Goal: Task Accomplishment & Management: Complete application form

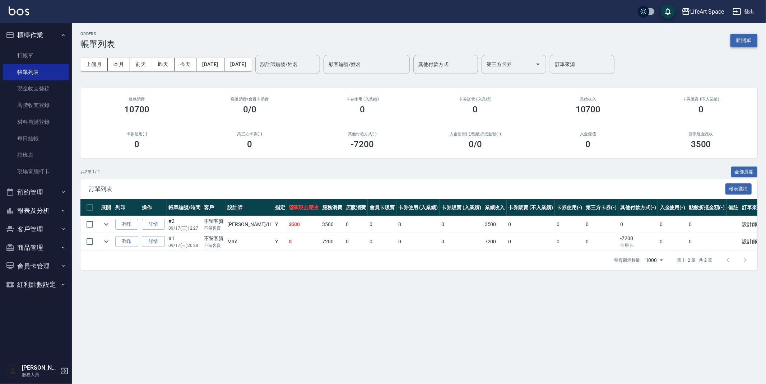
click at [743, 39] on button "新開單" at bounding box center [744, 40] width 27 height 13
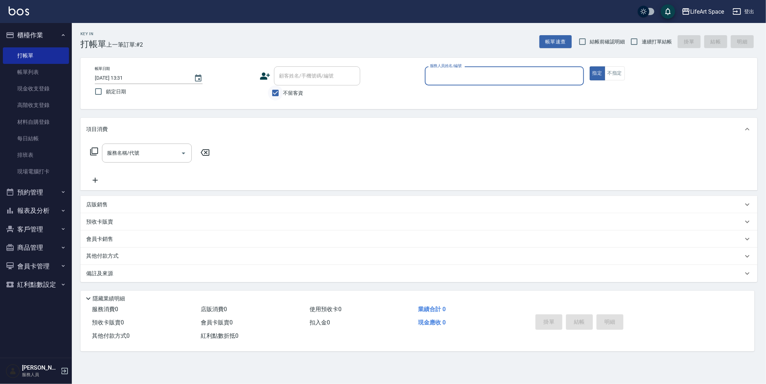
click at [277, 96] on input "不留客資" at bounding box center [275, 93] width 15 height 15
checkbox input "false"
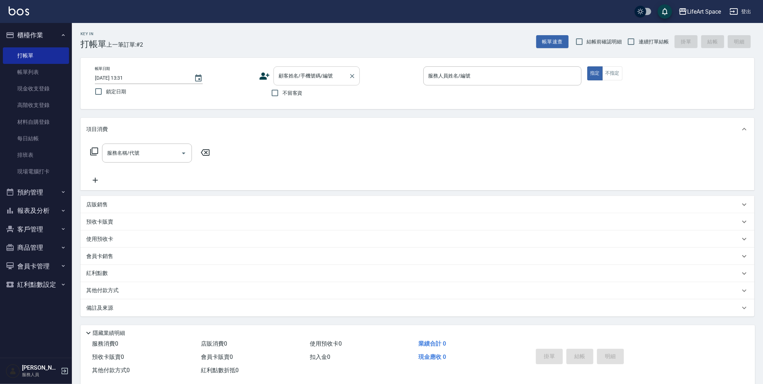
click at [282, 80] on input "顧客姓名/手機號碼/編號" at bounding box center [311, 76] width 69 height 13
click at [299, 94] on li "陳/0973217777/G051" at bounding box center [316, 94] width 86 height 12
type input "陳/0973217777/G051"
type input "[PERSON_NAME](無代號)"
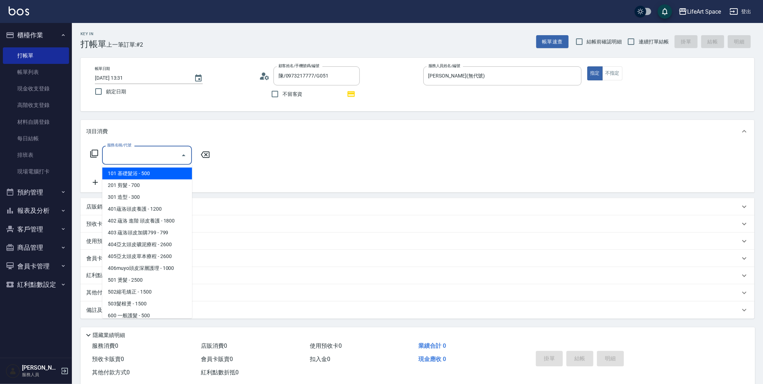
click at [140, 151] on input "服務名稱/代號" at bounding box center [141, 155] width 73 height 13
click at [140, 170] on span "101 基礎髮浴 - 500" at bounding box center [147, 174] width 90 height 12
type input "101 基礎髮浴 (101)"
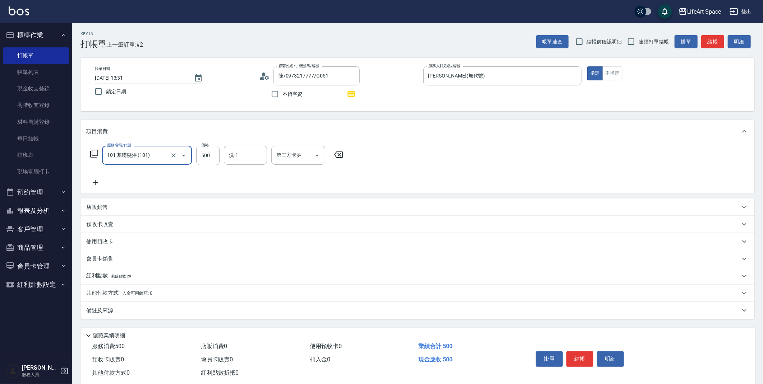
click at [101, 147] on div "服務名稱/代號 101 基礎髮浴 (101) 服務名稱/代號 價格 500 價格 洗-1 洗-1 第三方卡券 第三方卡券" at bounding box center [216, 155] width 261 height 19
click at [95, 151] on icon at bounding box center [94, 153] width 9 height 9
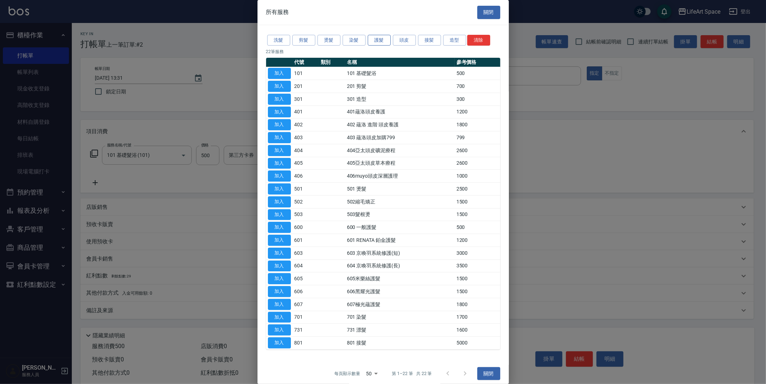
click at [380, 43] on button "護髮" at bounding box center [379, 40] width 23 height 11
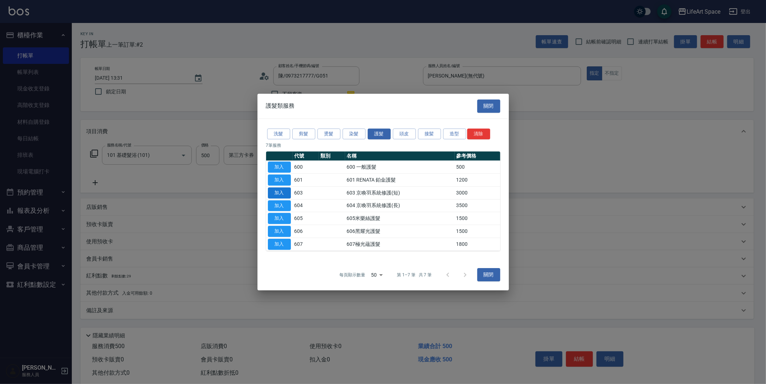
click at [280, 194] on button "加入" at bounding box center [279, 193] width 23 height 11
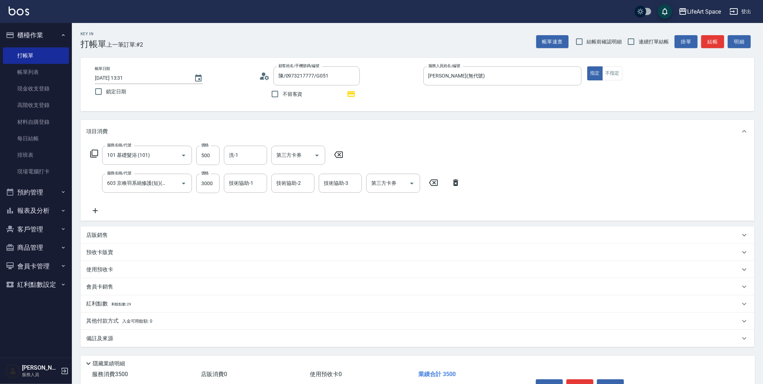
click at [87, 153] on div "服務名稱/代號 101 基礎髮浴 (101) 服務名稱/代號 價格 500 價格 洗-1 洗-1 第三方卡券 第三方卡券" at bounding box center [216, 155] width 261 height 19
click at [95, 156] on icon at bounding box center [94, 154] width 8 height 8
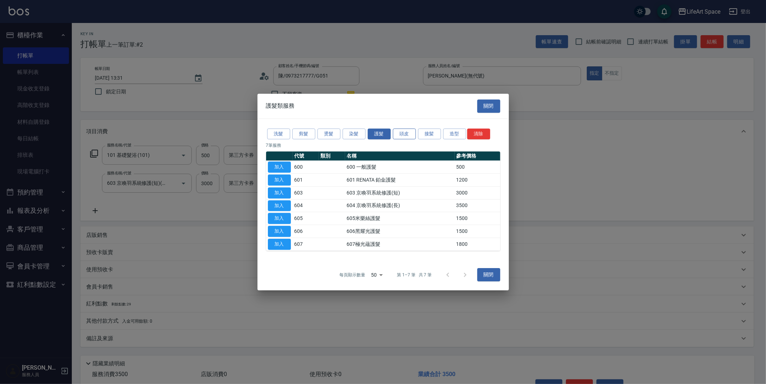
click at [400, 134] on button "頭皮" at bounding box center [404, 134] width 23 height 11
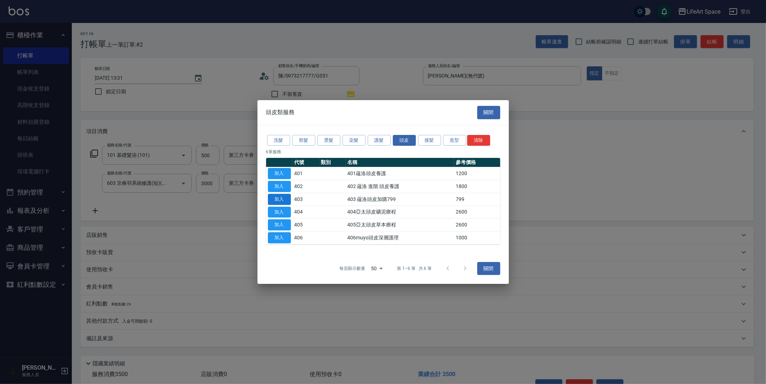
click at [287, 197] on button "加入" at bounding box center [279, 199] width 23 height 11
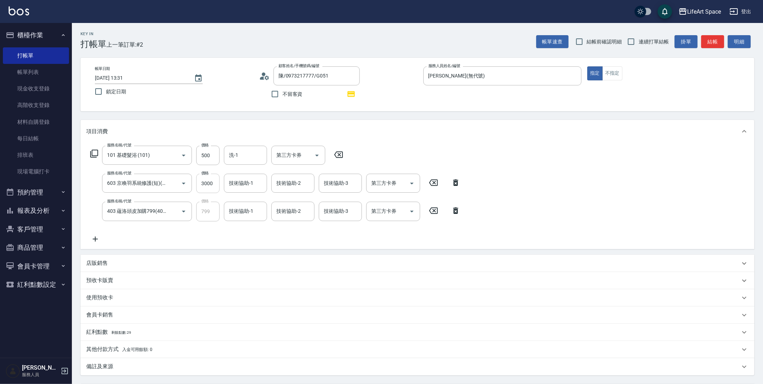
click at [218, 183] on input "3000" at bounding box center [207, 183] width 23 height 19
click at [217, 180] on input "3000" at bounding box center [207, 183] width 23 height 19
click at [208, 185] on input "3000" at bounding box center [207, 183] width 23 height 19
click at [206, 184] on input "3000" at bounding box center [207, 183] width 23 height 19
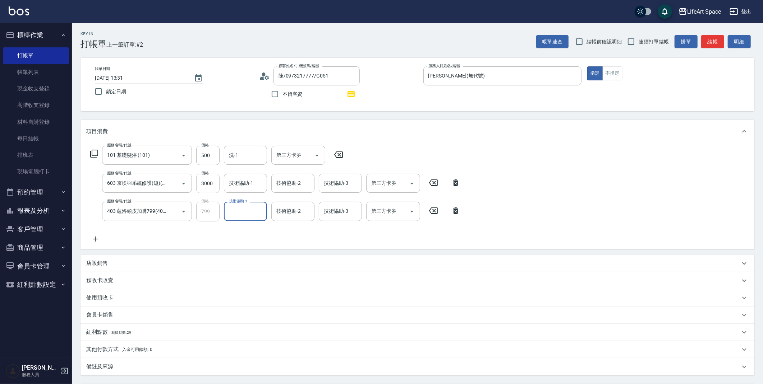
click at [209, 187] on input "3000" at bounding box center [207, 183] width 23 height 19
click at [252, 198] on div "服務名稱/代號 101 基礎髮浴 (101) 服務名稱/代號 價格 500 價格 洗-1 洗-1 第三方卡券 第三方卡券 服務名稱/代號 603 京喚羽系統修…" at bounding box center [275, 194] width 378 height 97
drag, startPoint x: 182, startPoint y: 174, endPoint x: 193, endPoint y: 180, distance: 12.8
click at [182, 174] on div at bounding box center [179, 183] width 20 height 19
click at [211, 188] on input "3000" at bounding box center [207, 183] width 23 height 19
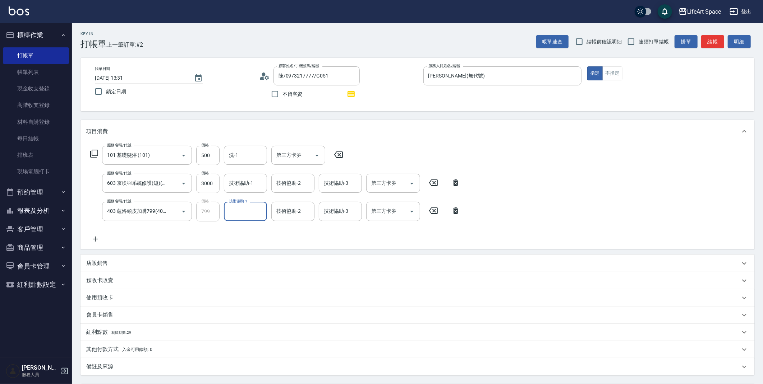
click at [211, 185] on input "3000" at bounding box center [207, 183] width 23 height 19
click at [208, 181] on input "3000" at bounding box center [207, 183] width 23 height 19
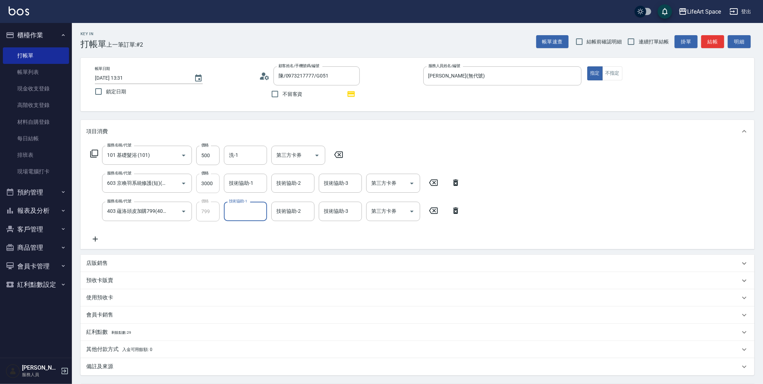
click at [207, 181] on input "3000" at bounding box center [207, 183] width 23 height 19
drag, startPoint x: 206, startPoint y: 181, endPoint x: 219, endPoint y: 183, distance: 13.1
click at [208, 182] on input "3000" at bounding box center [207, 183] width 23 height 19
click at [460, 182] on icon at bounding box center [456, 183] width 18 height 9
type input "403 蘊洛頭皮加購799(403)"
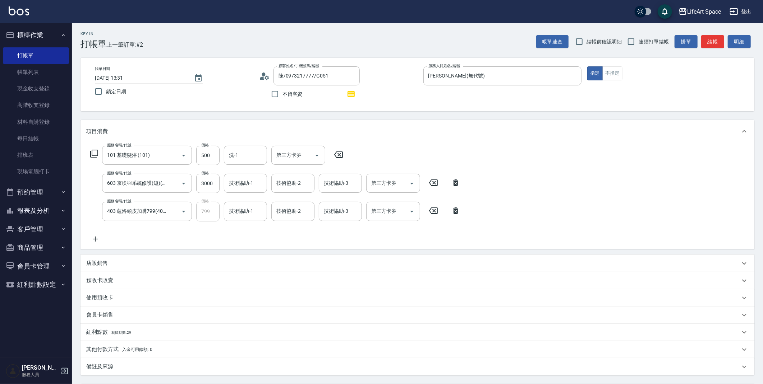
type input "799"
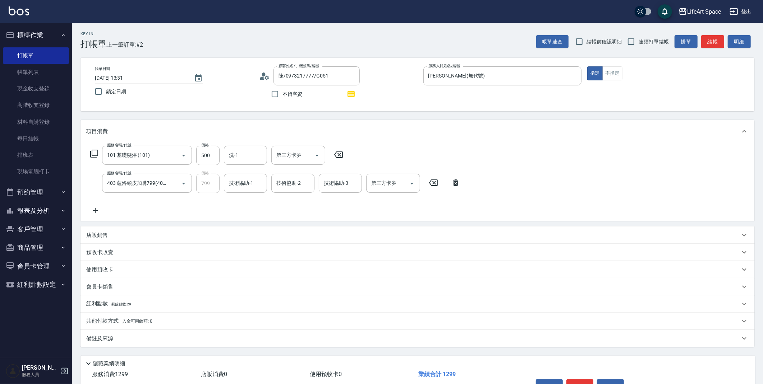
click at [95, 153] on icon at bounding box center [94, 153] width 9 height 9
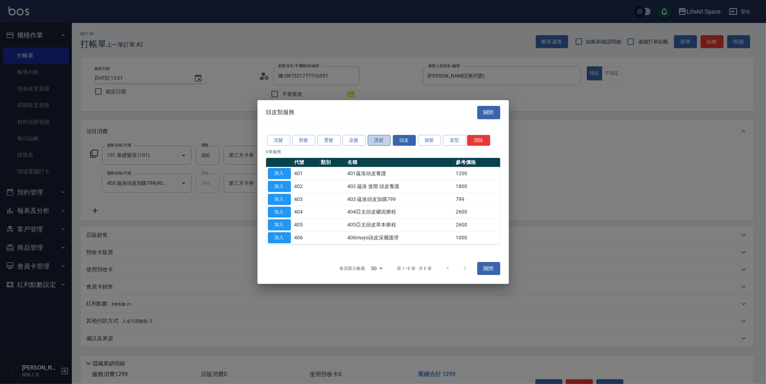
click at [369, 136] on button "護髮" at bounding box center [379, 140] width 23 height 11
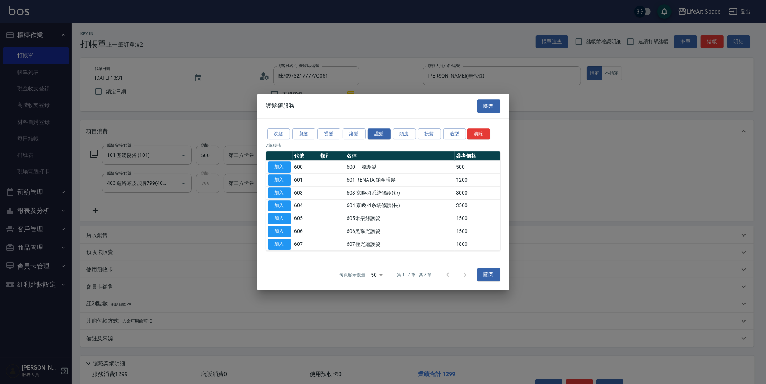
click at [281, 192] on button "加入" at bounding box center [279, 193] width 23 height 11
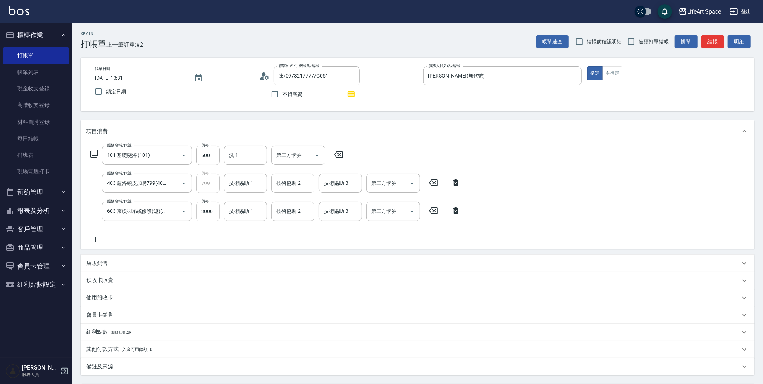
click at [214, 211] on input "3000" at bounding box center [207, 211] width 23 height 19
type input "2500"
click at [244, 157] on input "洗-1" at bounding box center [245, 155] width 37 height 13
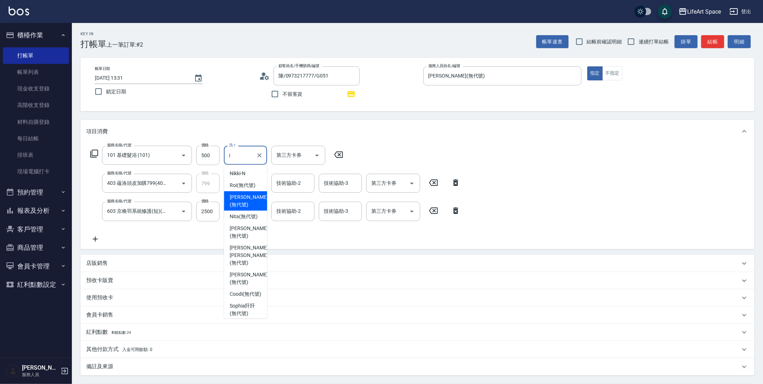
drag, startPoint x: 248, startPoint y: 199, endPoint x: 258, endPoint y: 196, distance: 10.9
click at [248, 199] on span "[PERSON_NAME] (無代號)" at bounding box center [249, 201] width 38 height 15
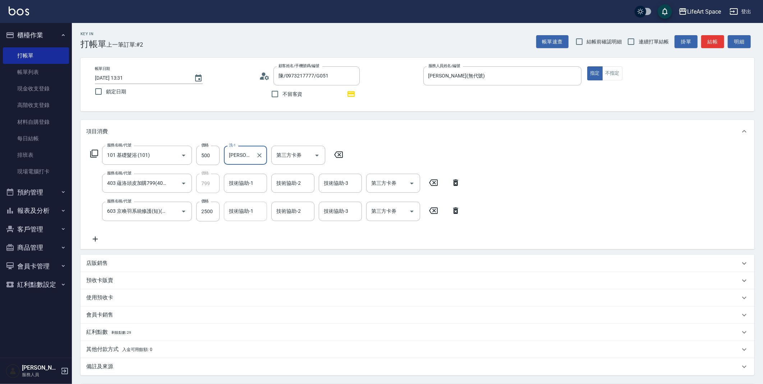
type input "[PERSON_NAME](無代號)"
click at [237, 210] on div "技術協助-1 技術協助-1" at bounding box center [245, 211] width 43 height 19
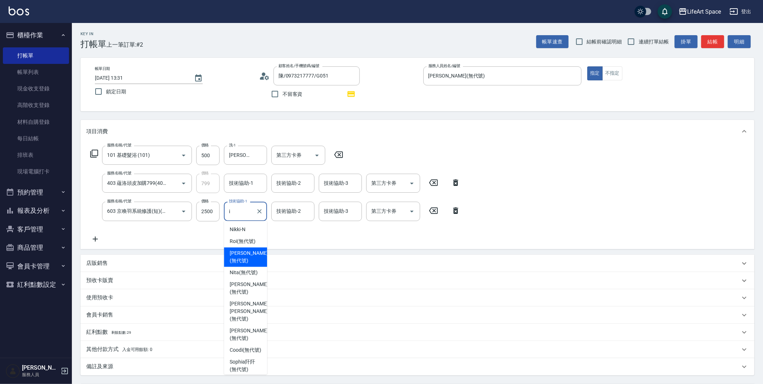
drag, startPoint x: 242, startPoint y: 257, endPoint x: 253, endPoint y: 244, distance: 16.8
click at [242, 257] on span "[PERSON_NAME] (無代號)" at bounding box center [249, 257] width 38 height 15
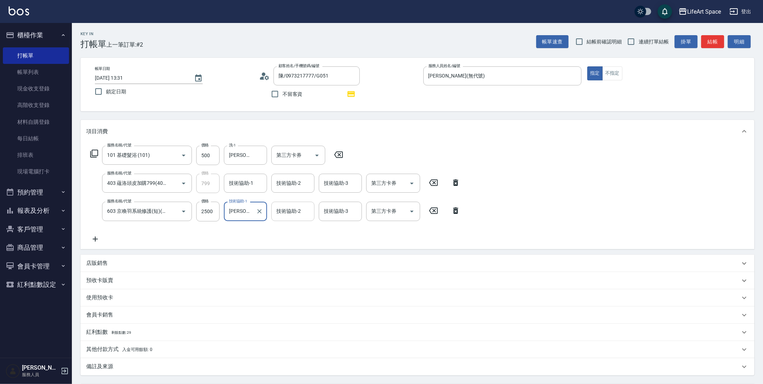
type input "[PERSON_NAME](無代號)"
click at [284, 208] on div "技術協助-2 技術協助-2" at bounding box center [292, 211] width 43 height 19
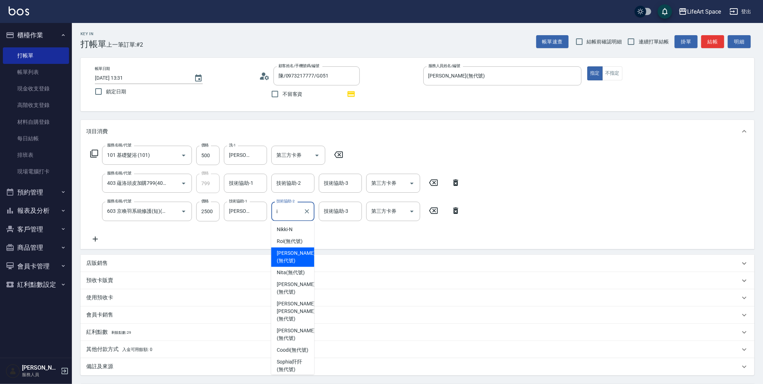
click at [287, 251] on span "[PERSON_NAME] (無代號)" at bounding box center [296, 257] width 38 height 15
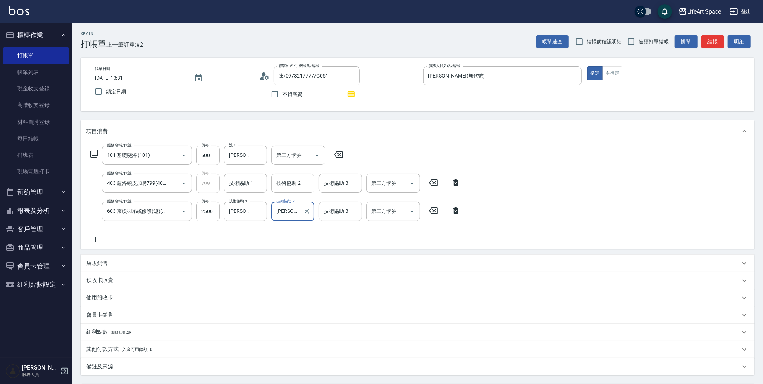
type input "[PERSON_NAME](無代號)"
click at [323, 215] on div "技術協助-3 技術協助-3" at bounding box center [340, 211] width 43 height 19
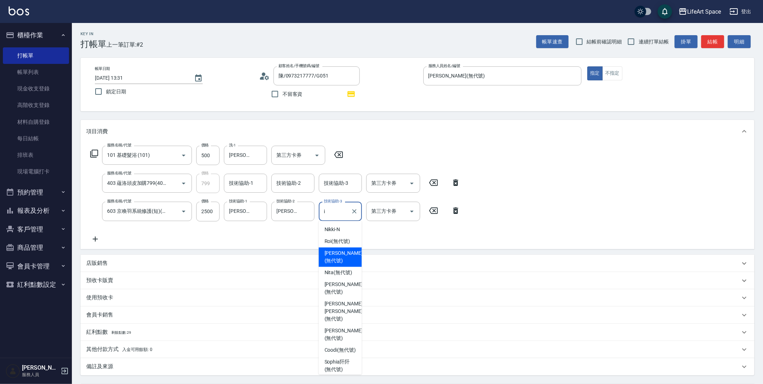
click at [335, 253] on span "[PERSON_NAME] (無代號)" at bounding box center [343, 257] width 38 height 15
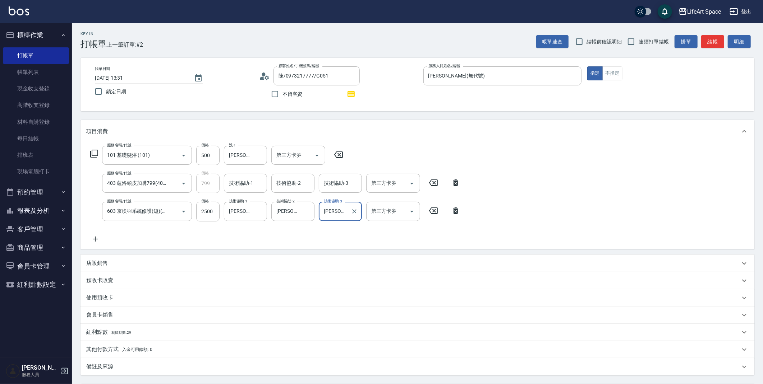
scroll to position [1, 0]
type input "[PERSON_NAME](無代號)"
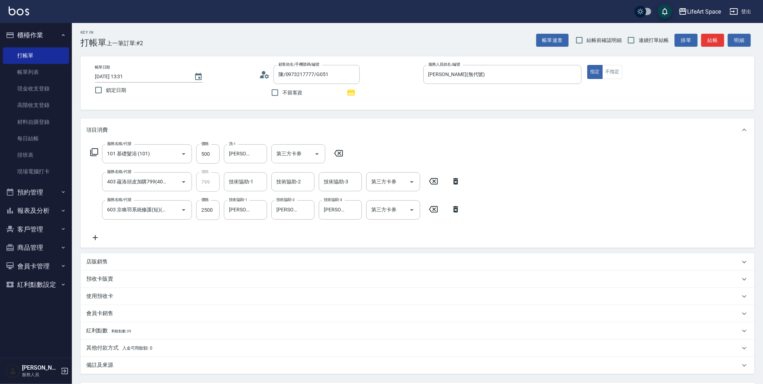
click at [145, 327] on div "紅利點數 剩餘點數: 29" at bounding box center [413, 331] width 654 height 8
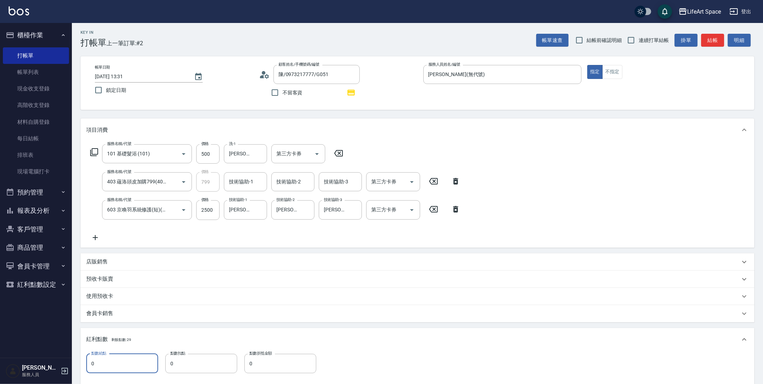
click at [130, 357] on input "0" at bounding box center [122, 363] width 72 height 19
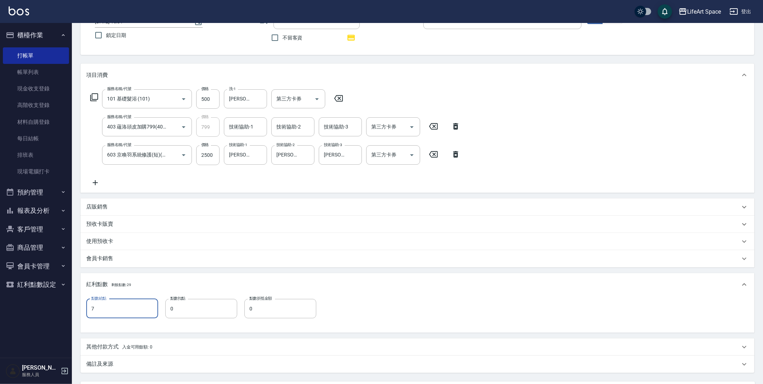
scroll to position [120, 0]
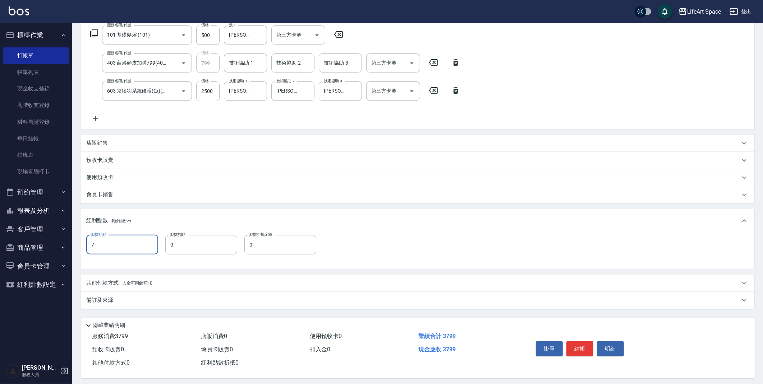
type input "7"
click at [124, 303] on div "備註及來源" at bounding box center [413, 301] width 654 height 8
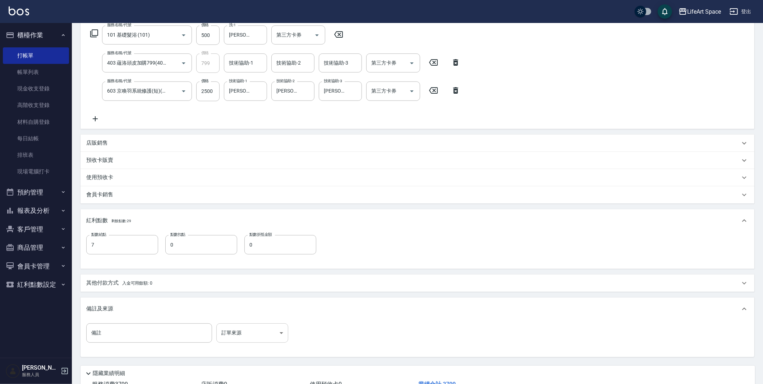
click at [243, 338] on body "LifeArt Space 登出 櫃檯作業 打帳單 帳單列表 現金收支登錄 高階收支登錄 材料自購登錄 每日結帳 排班表 現場電腦打卡 預約管理 預約管理 單…" at bounding box center [381, 158] width 763 height 556
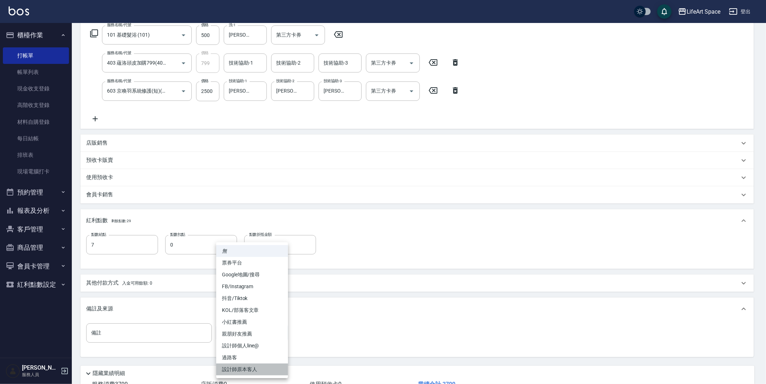
click at [240, 369] on li "設計師原本客人" at bounding box center [252, 370] width 72 height 12
type input "設計師原本客人"
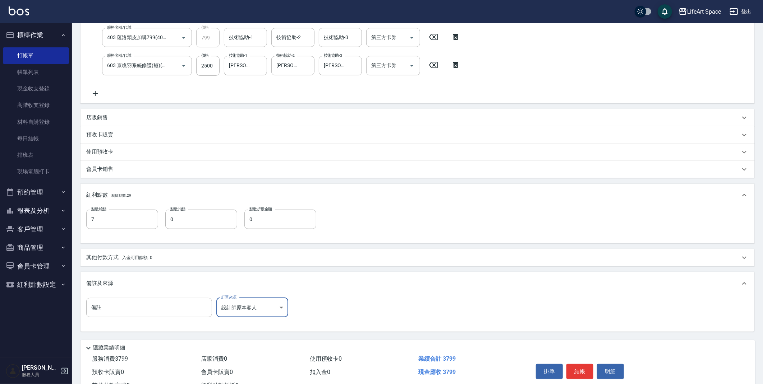
scroll to position [174, 0]
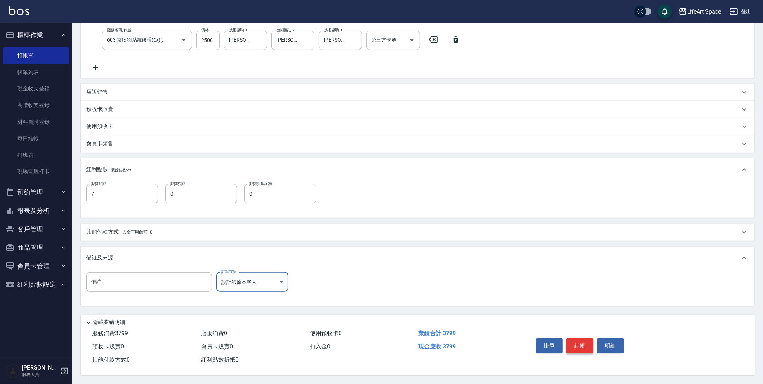
click at [586, 346] on button "結帳" at bounding box center [579, 346] width 27 height 15
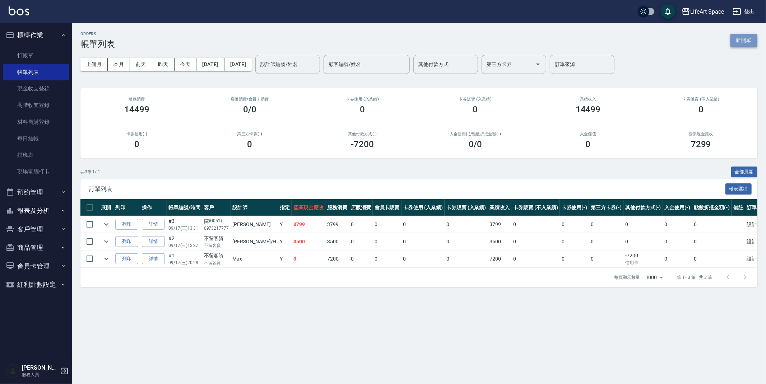
click at [751, 38] on button "新開單" at bounding box center [744, 40] width 27 height 13
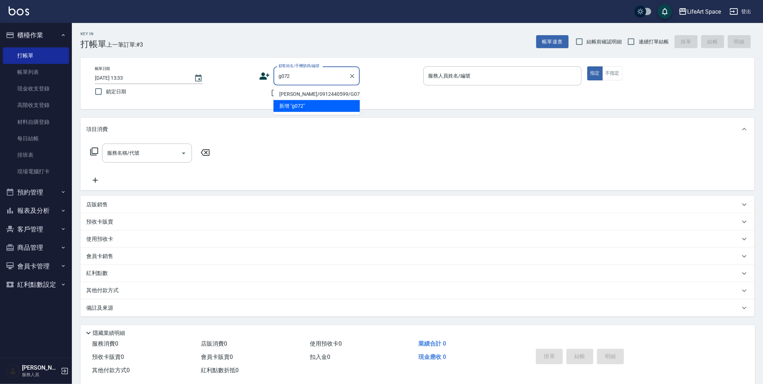
click at [287, 93] on li "[PERSON_NAME]/0912440599/G072" at bounding box center [316, 94] width 86 height 12
type input "[PERSON_NAME]/0912440599/G072"
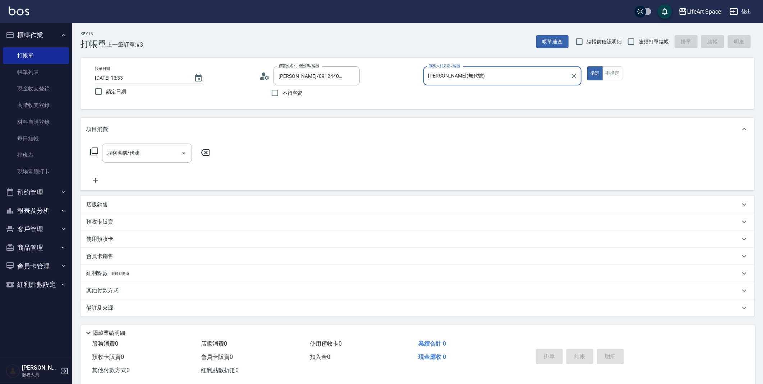
type input "[PERSON_NAME](無代號)"
click at [158, 156] on input "服務名稱/代號" at bounding box center [141, 153] width 73 height 13
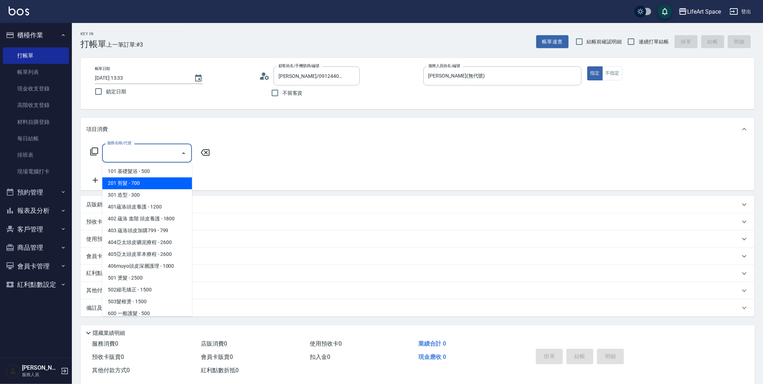
click at [153, 185] on span "201 剪髮 - 700" at bounding box center [147, 184] width 90 height 12
type input "201 剪髮(201)"
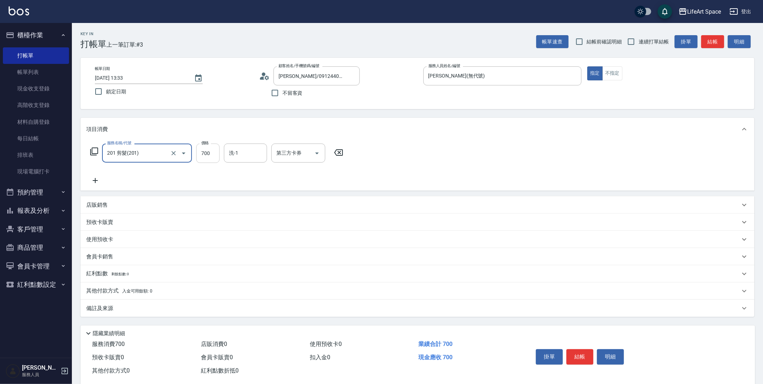
click at [210, 155] on input "700" at bounding box center [207, 153] width 23 height 19
type input "800"
drag, startPoint x: 126, startPoint y: 312, endPoint x: 133, endPoint y: 314, distance: 6.6
click at [126, 312] on div "備註及來源" at bounding box center [413, 309] width 654 height 8
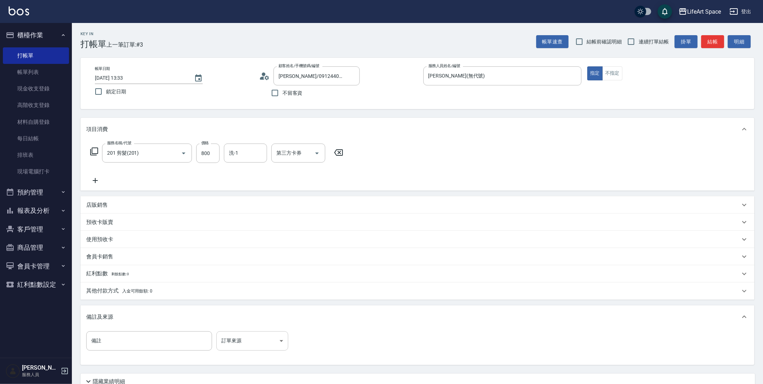
click at [263, 338] on body "LifeArt Space 登出 櫃檯作業 打帳單 帳單列表 現金收支登錄 高階收支登錄 材料自購登錄 每日結帳 排班表 現場電腦打卡 預約管理 預約管理 單…" at bounding box center [381, 221] width 763 height 443
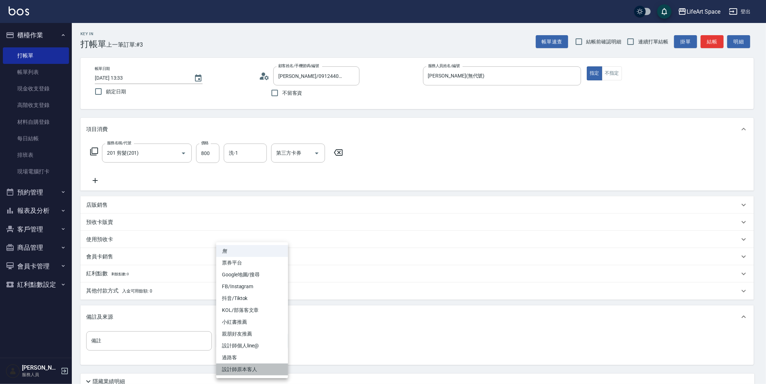
click at [251, 376] on ul "無 票券平台 Google地圖/搜尋 FB/Instagram 抖音/Tiktok KOL/部落客文章 小紅書推薦 親朋好友推薦 設計師個人line@ 過路客…" at bounding box center [252, 311] width 72 height 136
click at [225, 371] on li "設計師原本客人" at bounding box center [252, 370] width 72 height 12
type input "設計師原本客人"
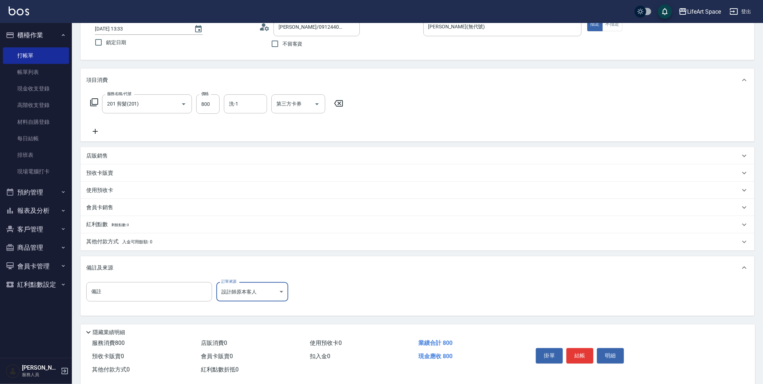
scroll to position [61, 0]
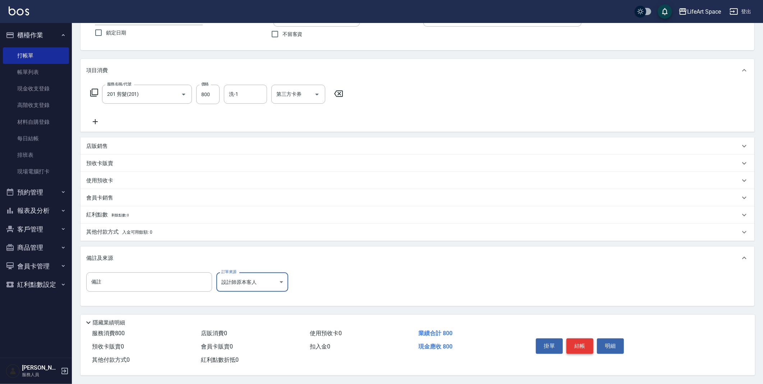
click at [587, 341] on button "結帳" at bounding box center [579, 346] width 27 height 15
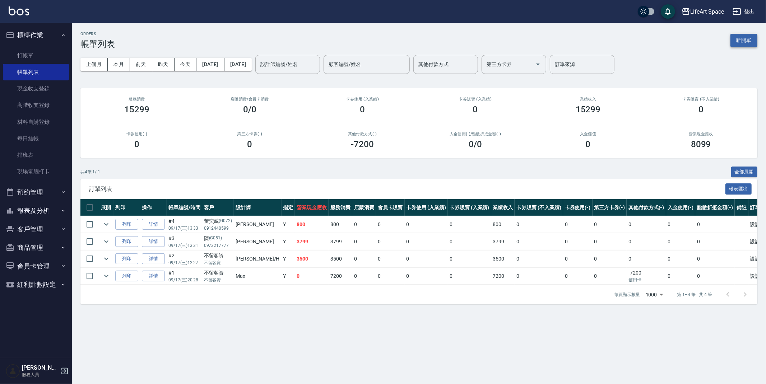
click at [738, 38] on button "新開單" at bounding box center [744, 40] width 27 height 13
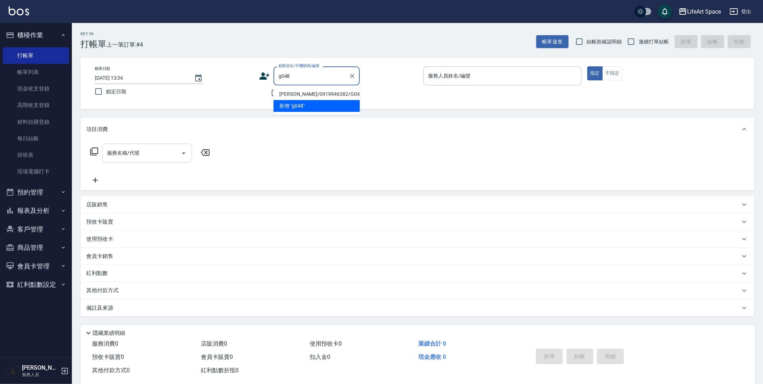
drag, startPoint x: 316, startPoint y: 96, endPoint x: 136, endPoint y: 147, distance: 187.1
click at [316, 95] on li "[PERSON_NAME]/0919946382/G048" at bounding box center [316, 94] width 86 height 12
type input "[PERSON_NAME]/0919946382/G048"
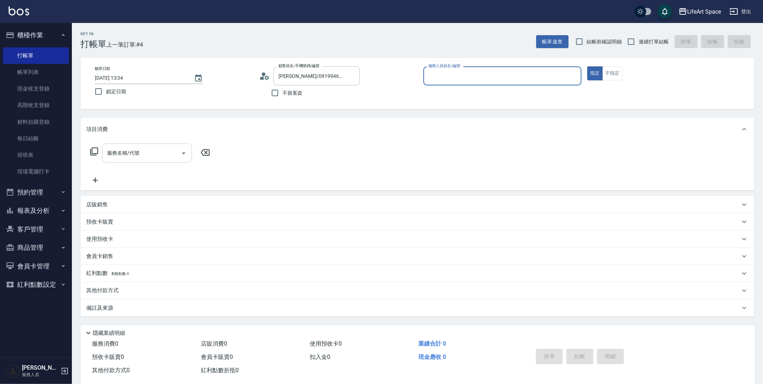
type input "[PERSON_NAME](無代號)"
click at [134, 155] on div "服務名稱/代號 服務名稱/代號" at bounding box center [147, 153] width 90 height 19
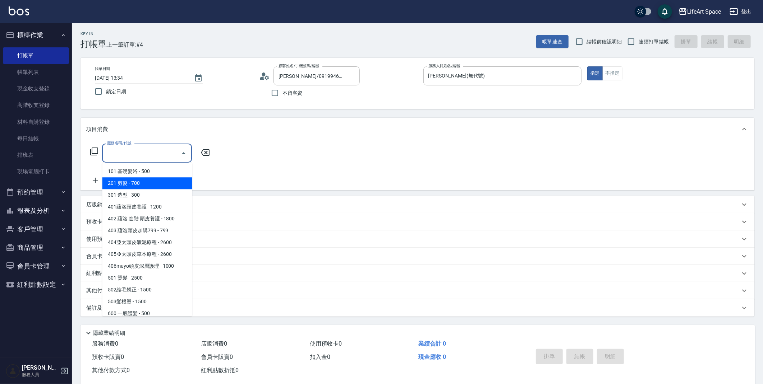
click at [140, 184] on span "201 剪髮 - 700" at bounding box center [147, 184] width 90 height 12
type input "201 剪髮(201)"
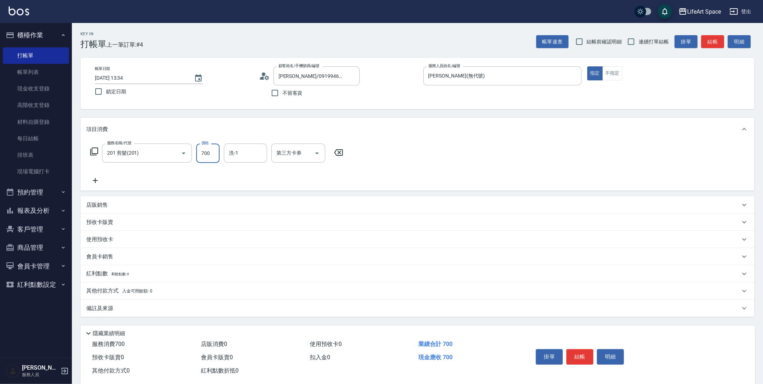
click at [213, 153] on input "700" at bounding box center [207, 153] width 23 height 19
type input "800"
type input "u"
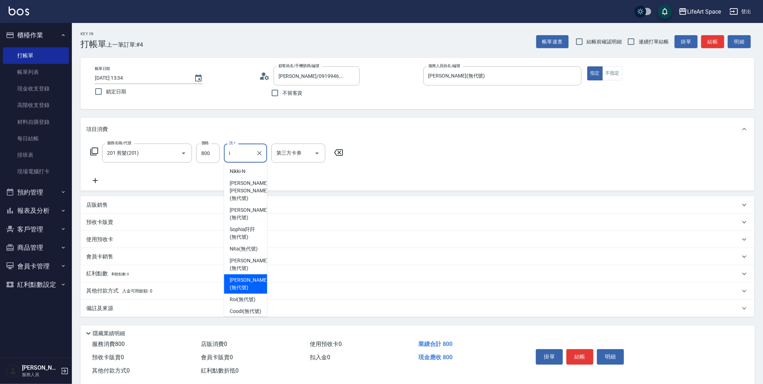
click at [241, 279] on span "[PERSON_NAME] (無代號)" at bounding box center [249, 284] width 38 height 15
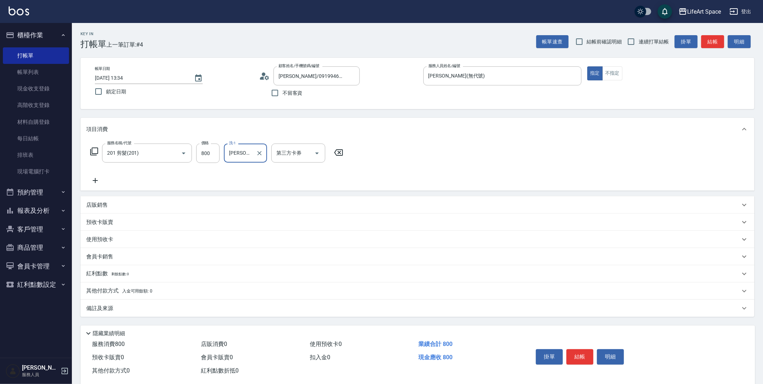
type input "[PERSON_NAME](無代號)"
click at [141, 314] on div "備註及來源" at bounding box center [417, 308] width 674 height 17
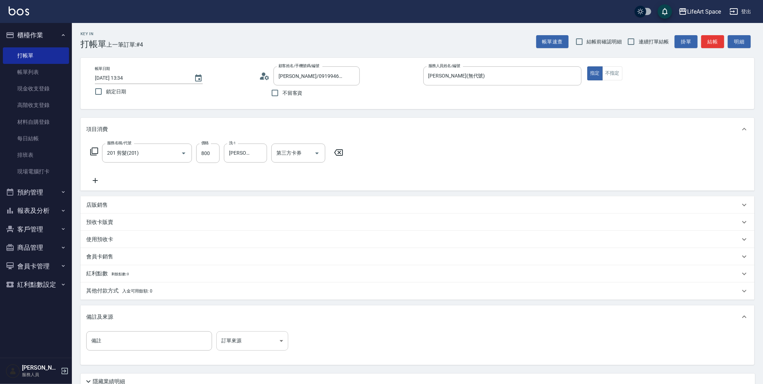
click at [250, 341] on body "LifeArt Space 登出 櫃檯作業 打帳單 帳單列表 現金收支登錄 高階收支登錄 材料自購登錄 每日結帳 排班表 現場電腦打卡 預約管理 預約管理 單…" at bounding box center [381, 221] width 763 height 443
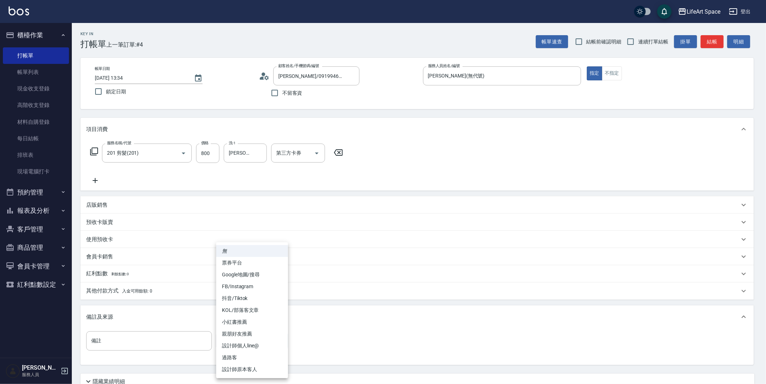
click at [234, 381] on div at bounding box center [383, 192] width 766 height 384
drag, startPoint x: 240, startPoint y: 337, endPoint x: 238, endPoint y: 359, distance: 22.0
click at [240, 337] on body "LifeArt Space 登出 櫃檯作業 打帳單 帳單列表 現金收支登錄 高階收支登錄 材料自購登錄 每日結帳 排班表 現場電腦打卡 預約管理 預約管理 單…" at bounding box center [383, 221] width 766 height 443
click at [234, 368] on li "設計師原本客人" at bounding box center [252, 370] width 72 height 12
type input "設計師原本客人"
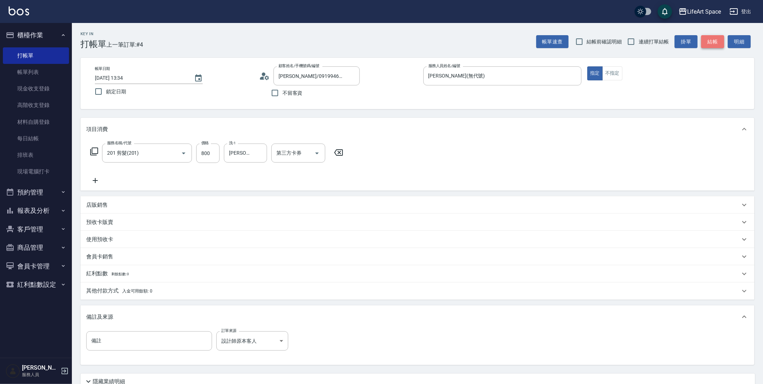
click at [718, 43] on button "結帳" at bounding box center [712, 41] width 23 height 13
